Goal: Obtain resource: Obtain resource

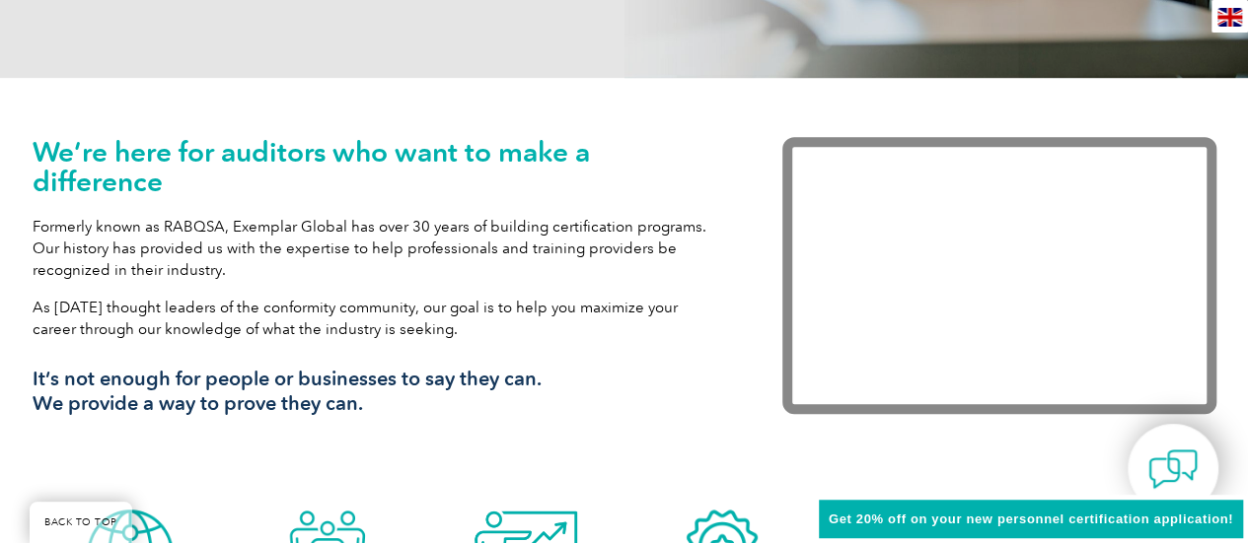
scroll to position [592, 0]
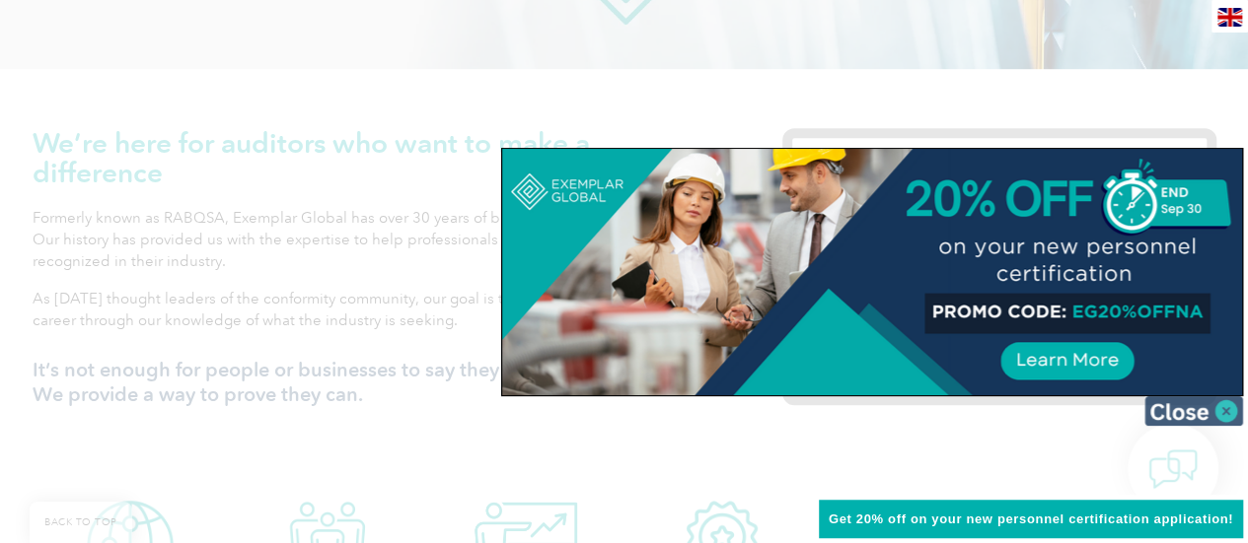
click at [1177, 411] on img at bounding box center [1193, 411] width 99 height 30
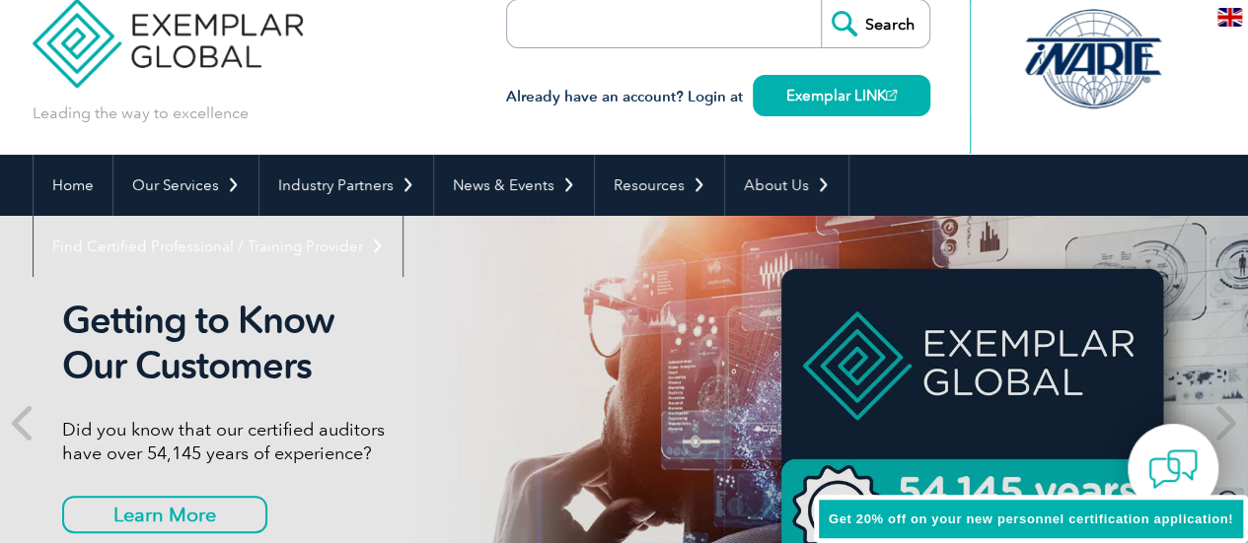
scroll to position [0, 0]
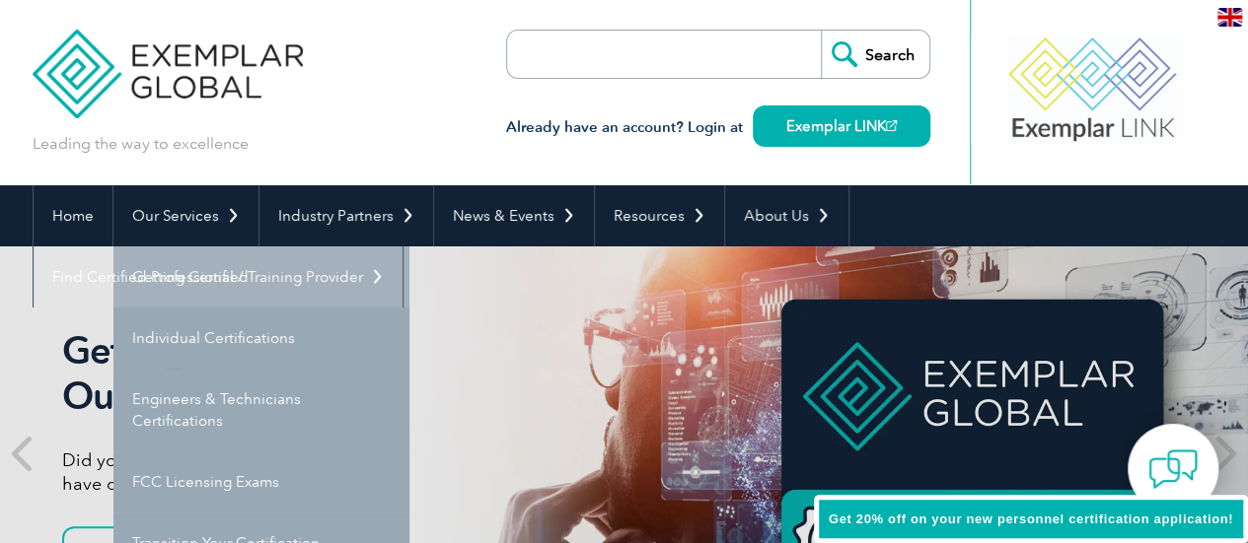
click at [239, 283] on link "Getting Certified" at bounding box center [261, 277] width 296 height 61
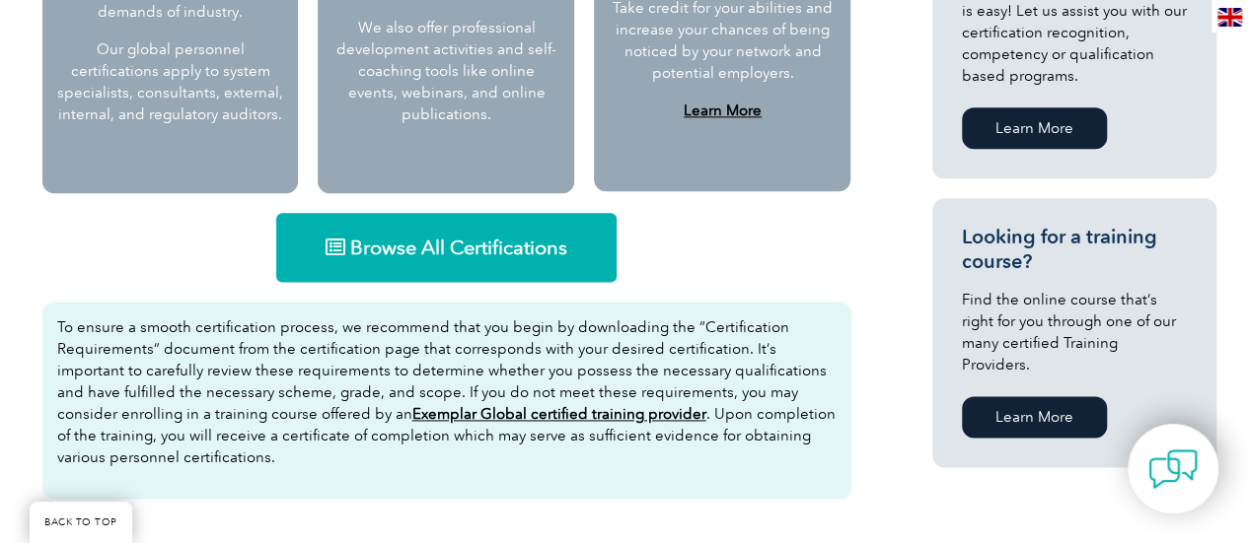
scroll to position [1183, 0]
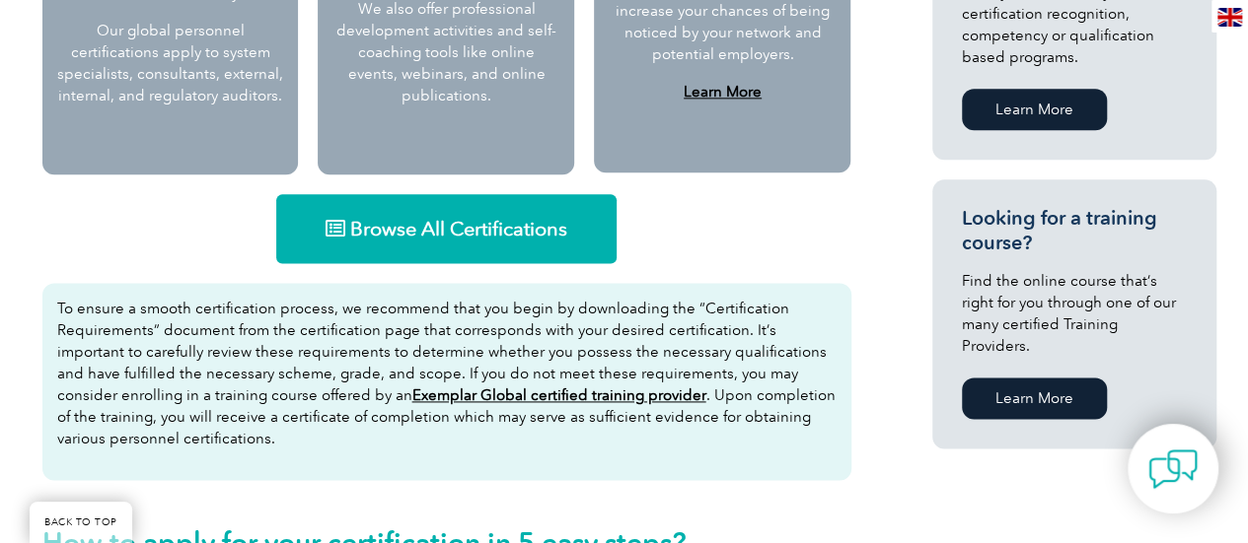
click at [571, 233] on link "Browse All Certifications" at bounding box center [446, 228] width 340 height 69
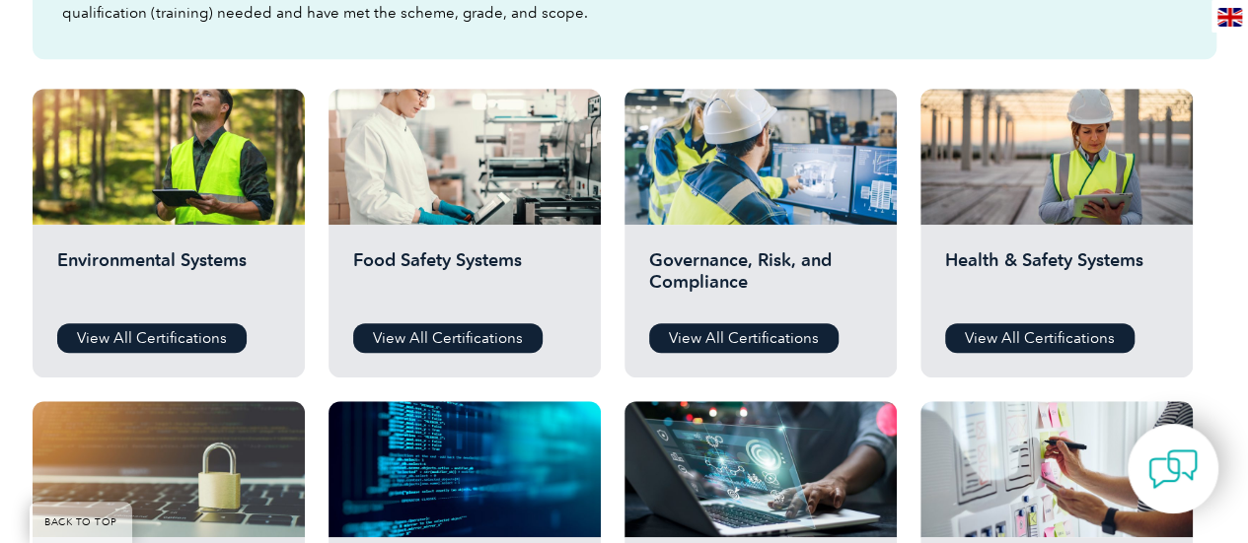
scroll to position [690, 0]
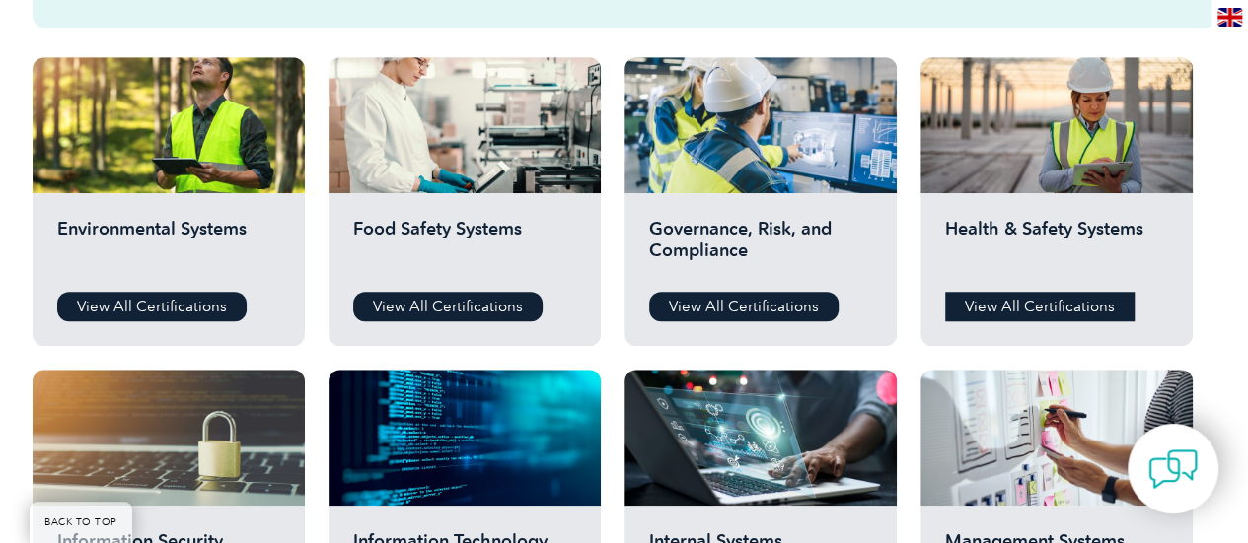
click at [1002, 294] on link "View All Certifications" at bounding box center [1039, 307] width 189 height 30
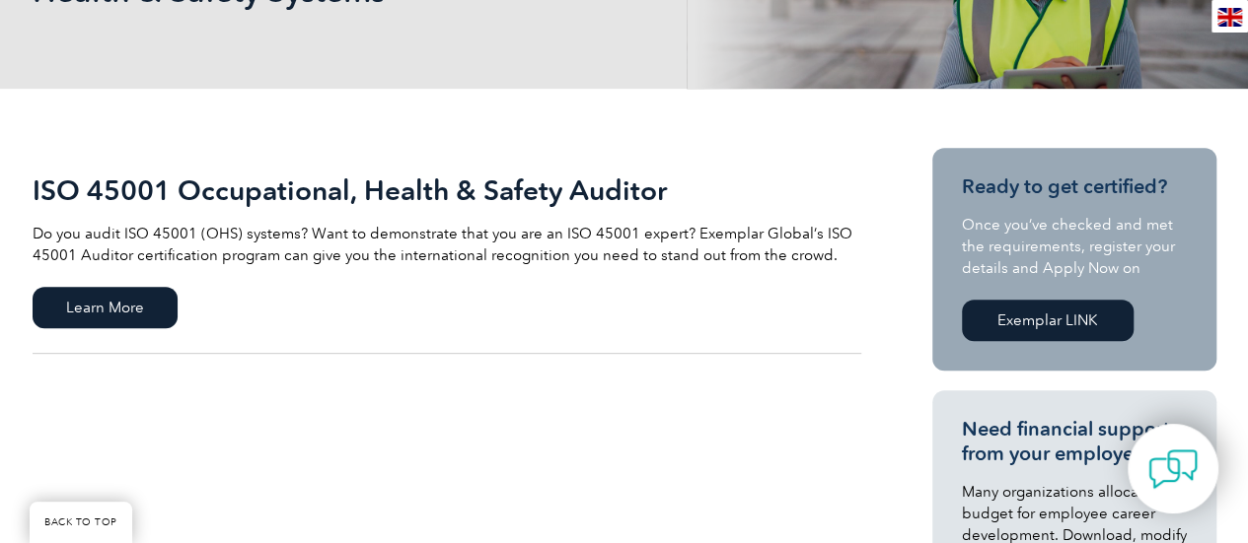
scroll to position [394, 0]
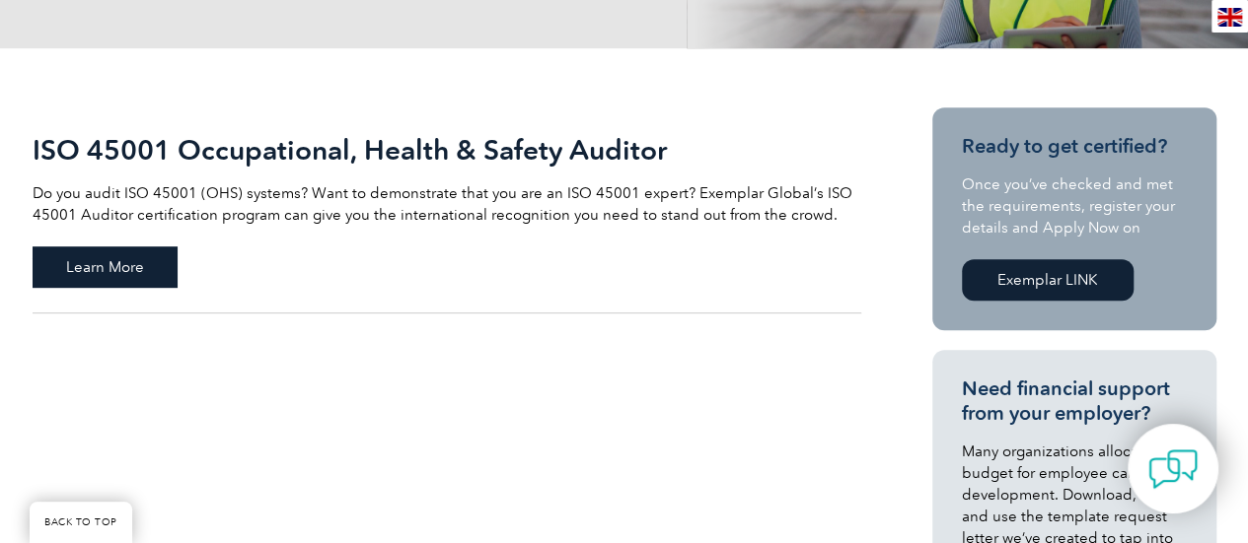
click at [137, 264] on span "Learn More" at bounding box center [105, 267] width 145 height 41
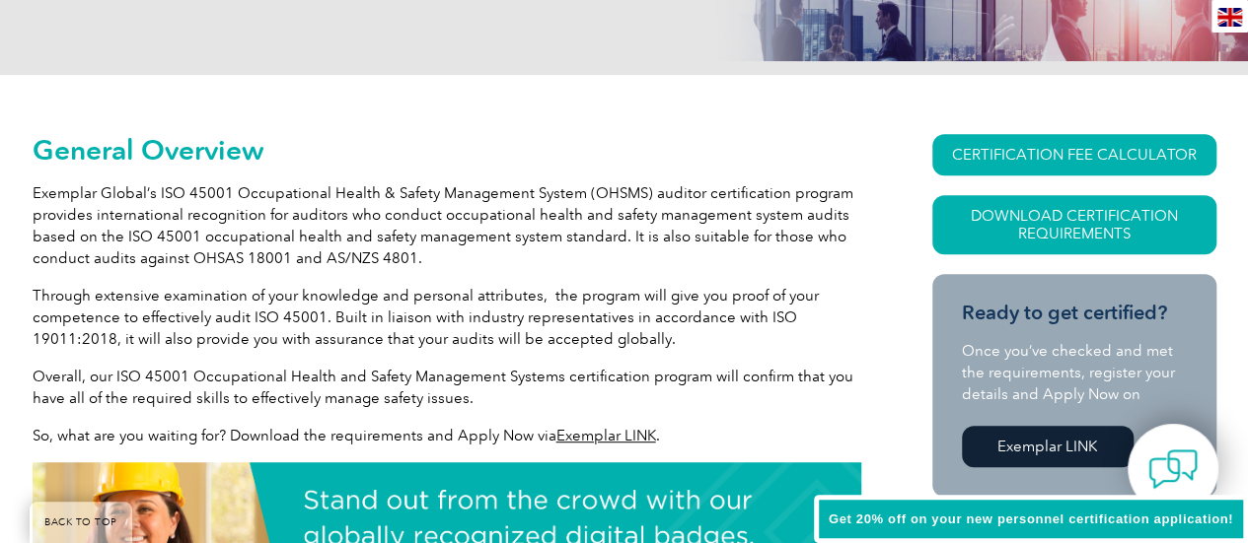
scroll to position [394, 0]
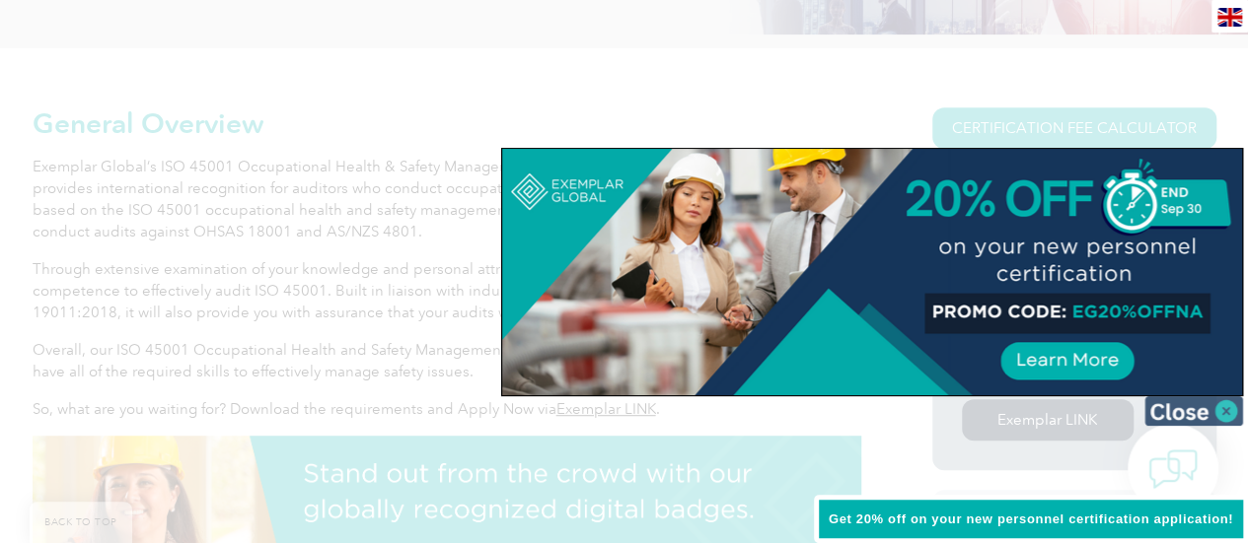
click at [1154, 403] on img at bounding box center [1193, 411] width 99 height 30
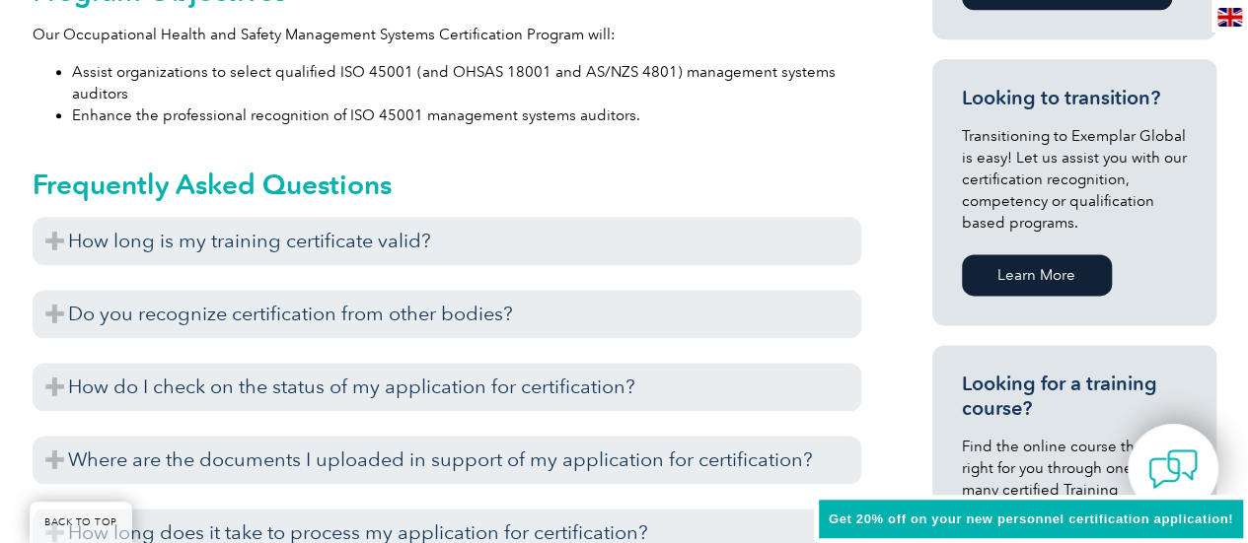
scroll to position [1183, 0]
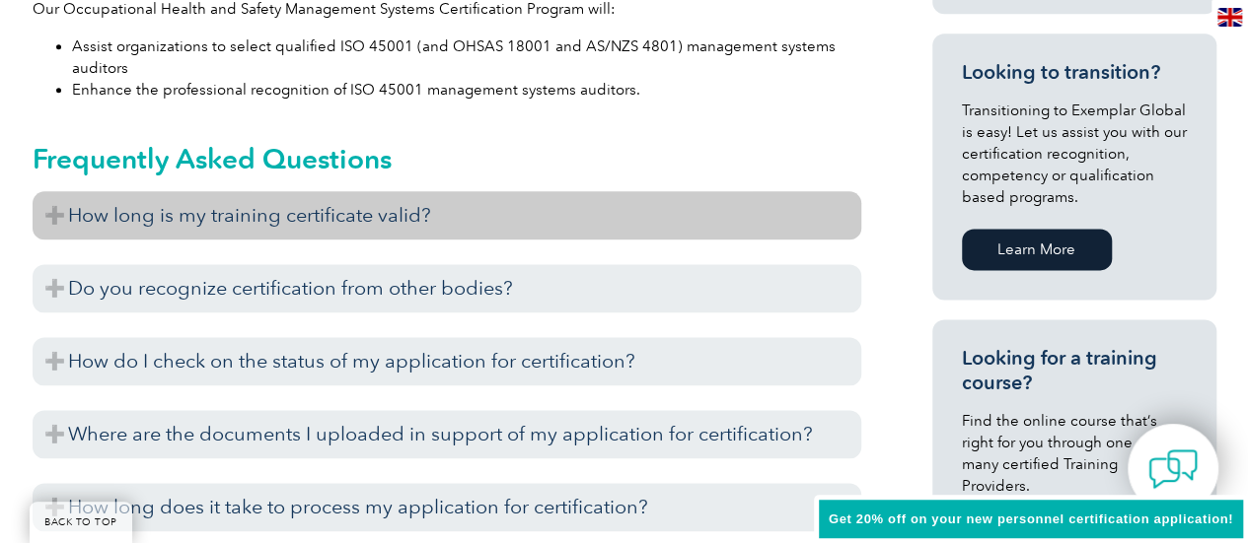
click at [621, 232] on h3 "How long is my training certificate valid?" at bounding box center [447, 215] width 828 height 48
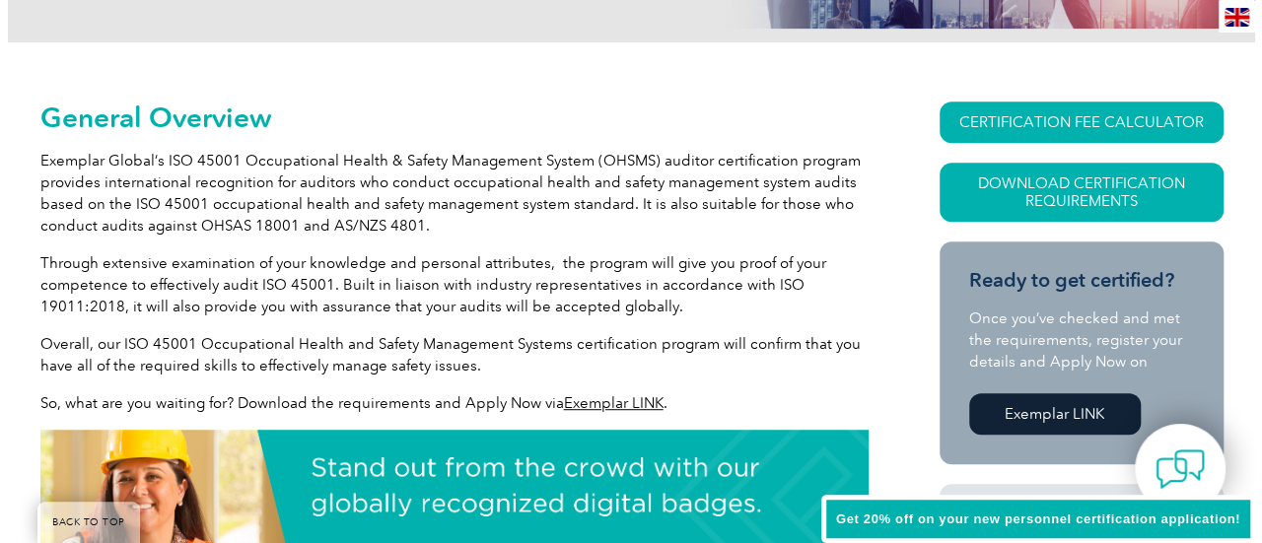
scroll to position [394, 0]
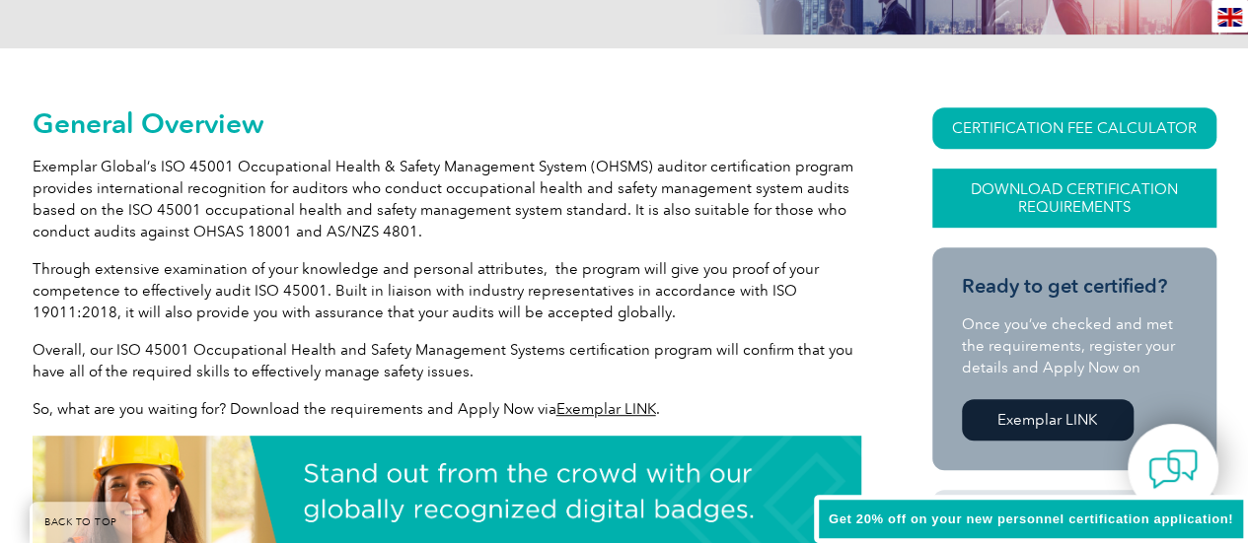
click at [1114, 217] on link "Download Certification Requirements" at bounding box center [1074, 198] width 284 height 59
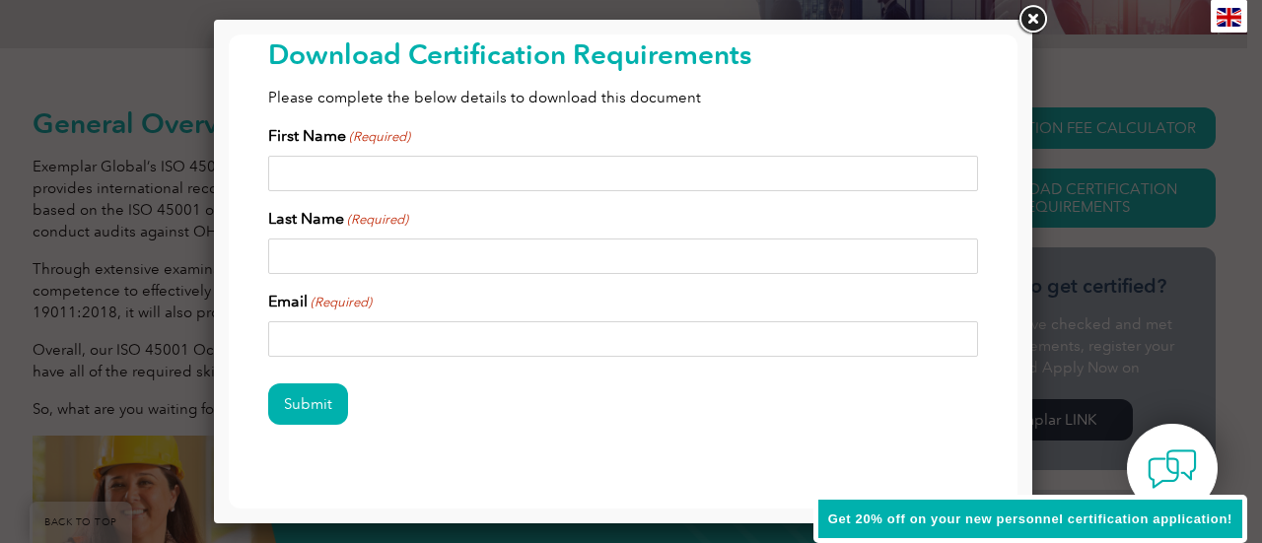
scroll to position [91, 0]
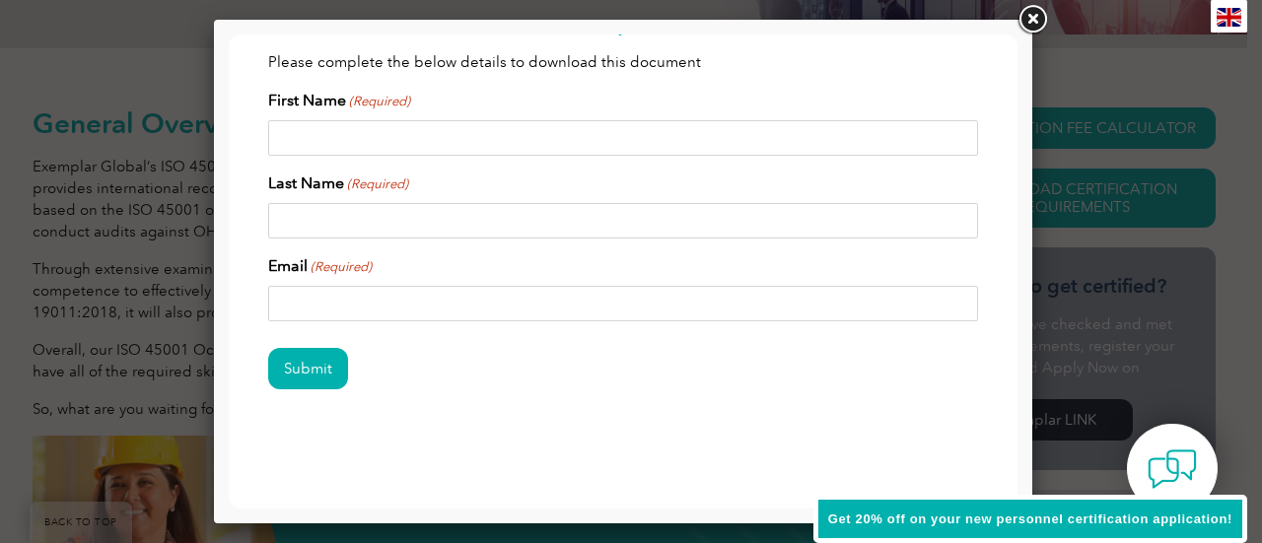
click at [608, 129] on input "First Name (Required)" at bounding box center [623, 138] width 710 height 36
type input "[PERSON_NAME]"
type input "Castle"
type input "[PERSON_NAME][EMAIL_ADDRESS][DOMAIN_NAME]"
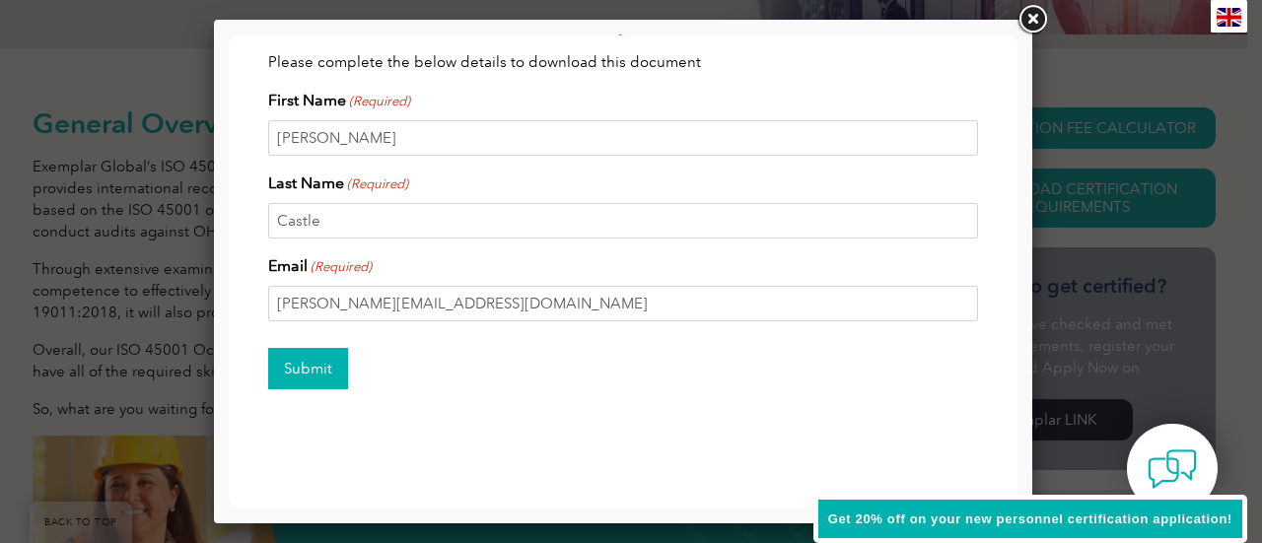
click at [328, 359] on input "Submit" at bounding box center [308, 368] width 80 height 41
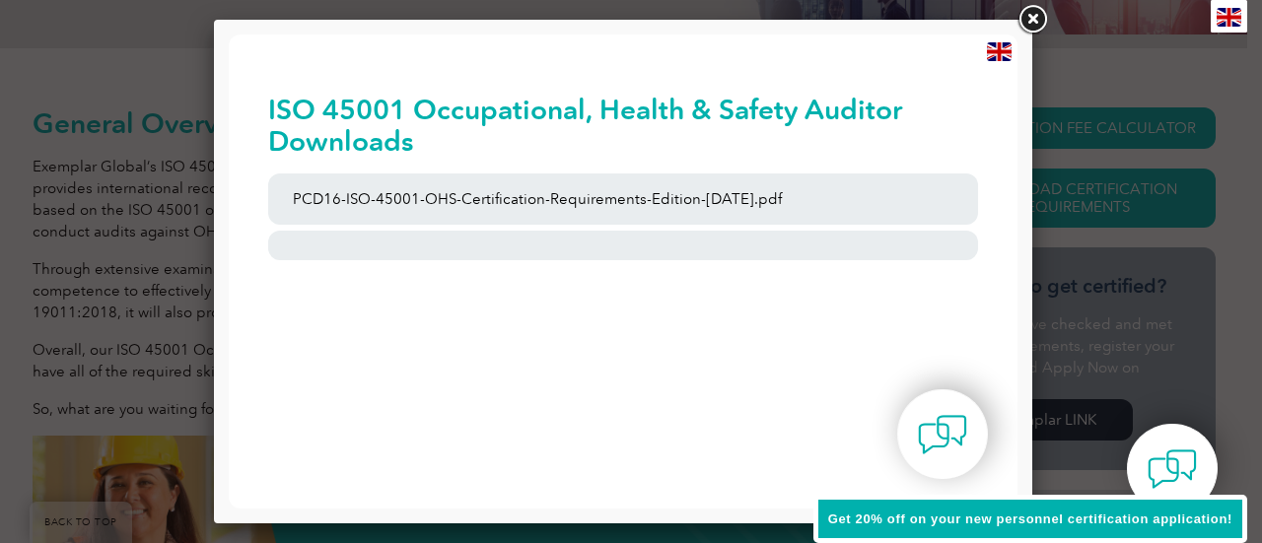
scroll to position [0, 0]
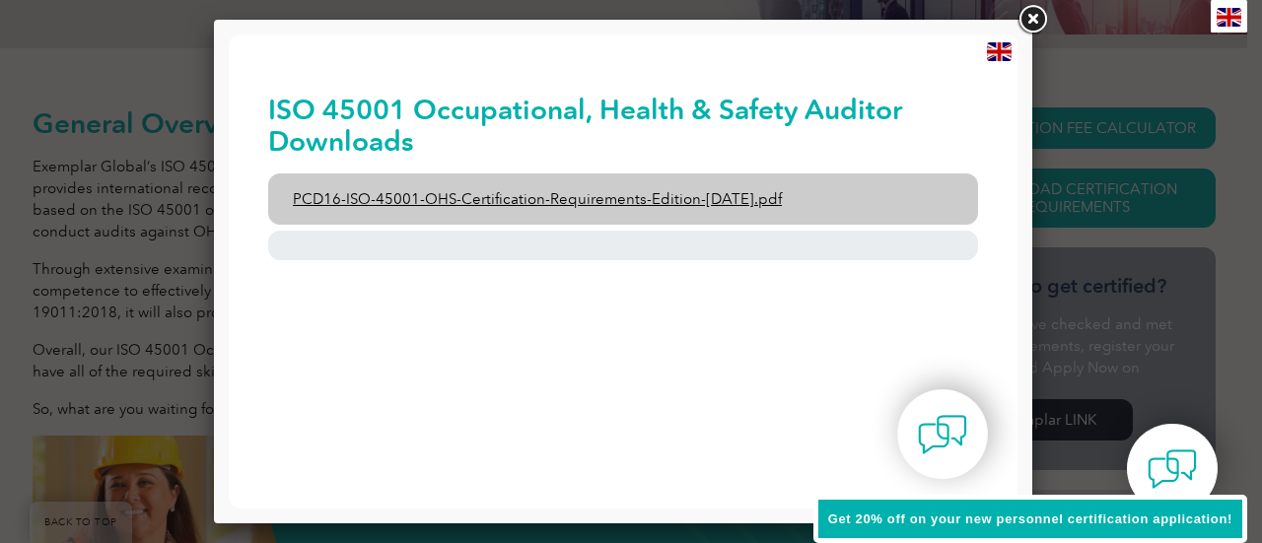
click at [702, 206] on link "PCD16-ISO-45001-OHS-Certification-Requirements-Edition-[DATE].pdf" at bounding box center [623, 199] width 710 height 51
